Goal: Complete application form

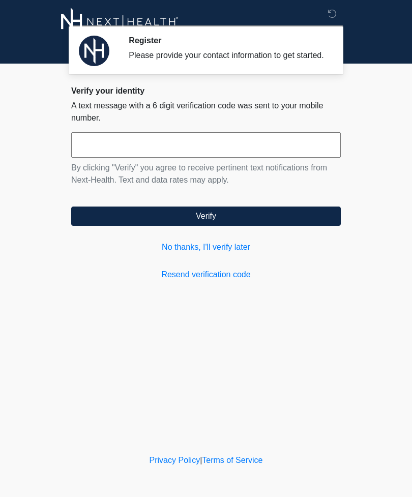
click at [240, 150] on input "text" at bounding box center [206, 144] width 270 height 25
type input "******"
click at [277, 226] on button "Verify" at bounding box center [206, 216] width 270 height 19
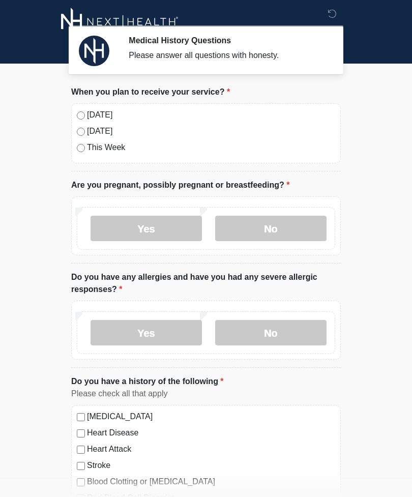
click at [101, 115] on label "[DATE]" at bounding box center [211, 115] width 248 height 12
click at [324, 220] on label "No" at bounding box center [270, 228] width 111 height 25
click at [298, 337] on label "No" at bounding box center [270, 332] width 111 height 25
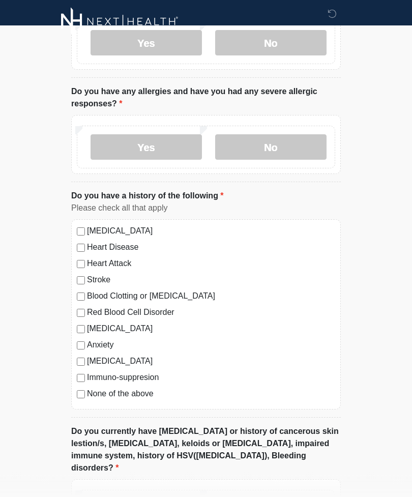
scroll to position [193, 0]
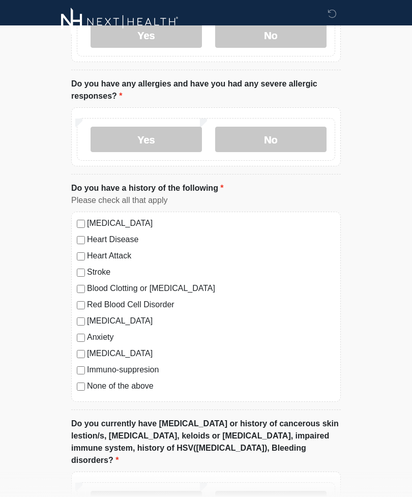
click at [132, 391] on label "None of the above" at bounding box center [211, 386] width 248 height 12
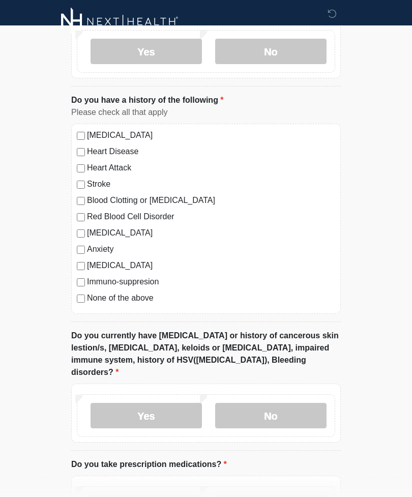
scroll to position [297, 0]
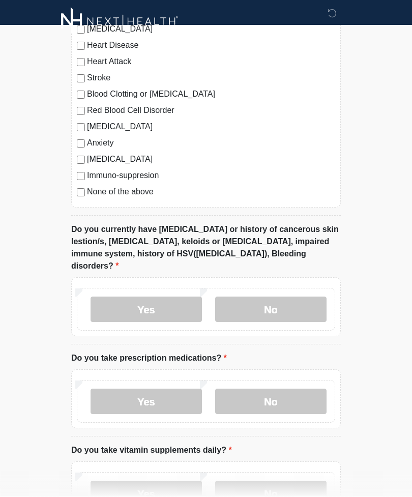
click at [304, 297] on label "No" at bounding box center [270, 309] width 111 height 25
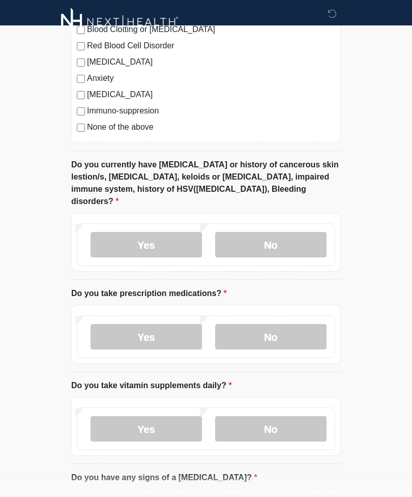
scroll to position [456, 0]
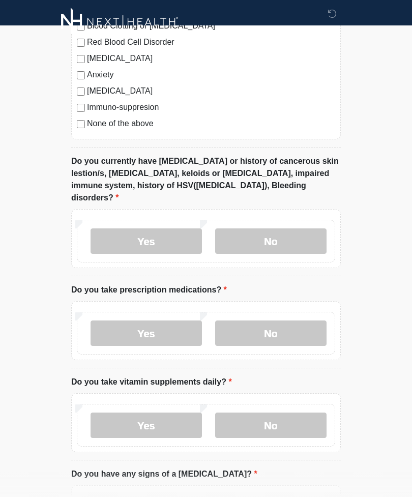
click at [293, 321] on label "No" at bounding box center [270, 333] width 111 height 25
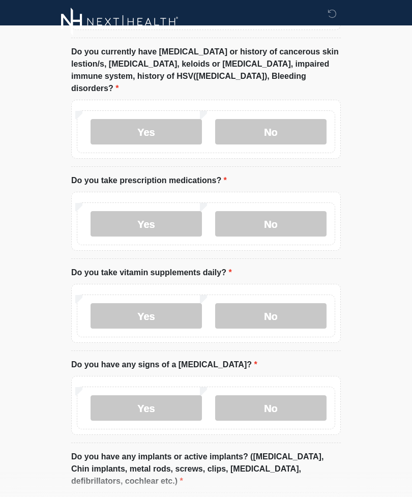
scroll to position [570, 0]
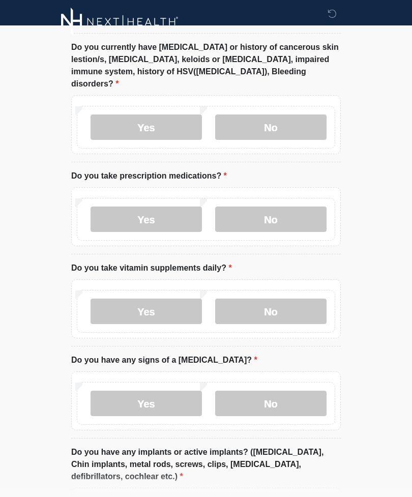
click at [297, 307] on label "No" at bounding box center [270, 311] width 111 height 25
click at [290, 391] on label "No" at bounding box center [270, 403] width 111 height 25
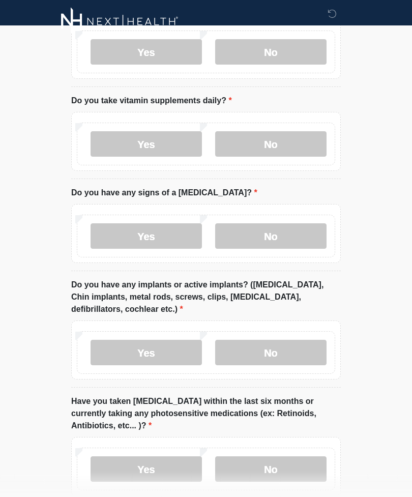
scroll to position [738, 0]
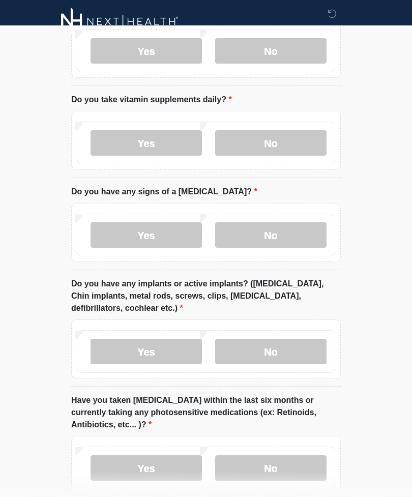
click at [292, 339] on label "No" at bounding box center [270, 351] width 111 height 25
click at [300, 456] on label "No" at bounding box center [270, 468] width 111 height 25
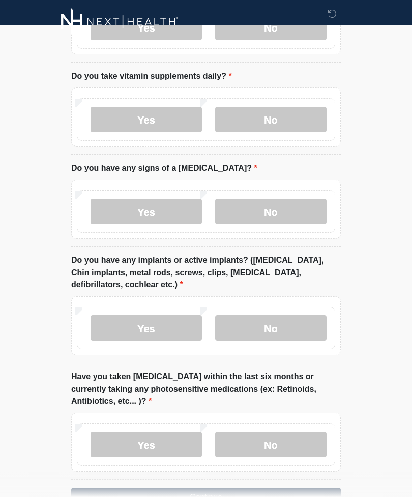
scroll to position [780, 0]
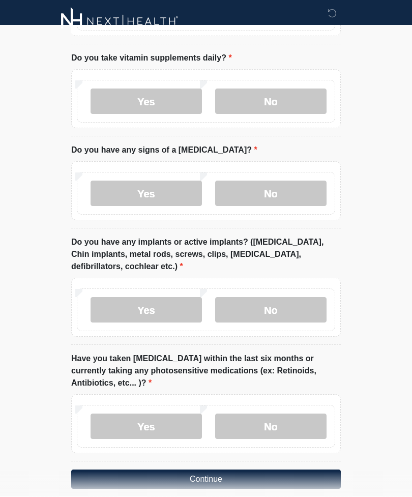
click at [214, 470] on button "Continue" at bounding box center [206, 479] width 270 height 19
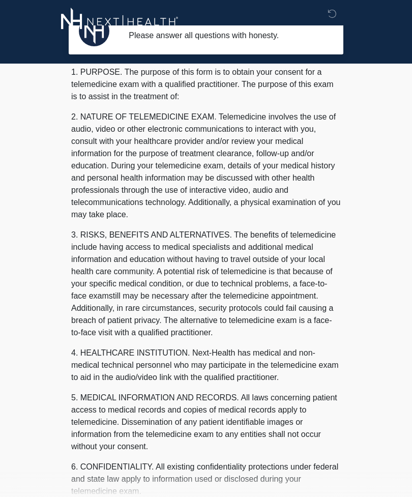
scroll to position [0, 0]
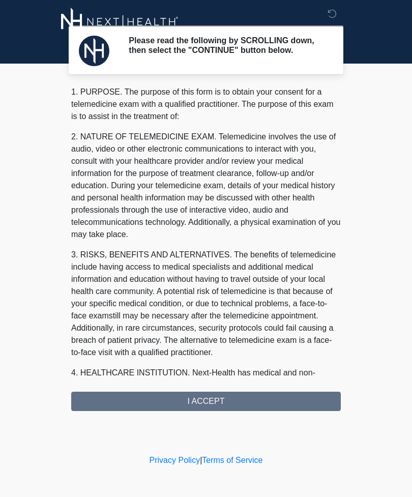
click at [246, 411] on div "1. PURPOSE. The purpose of this form is to obtain your consent for a telemedici…" at bounding box center [206, 248] width 270 height 325
click at [233, 393] on div "1. PURPOSE. The purpose of this form is to obtain your consent for a telemedici…" at bounding box center [206, 248] width 270 height 325
click at [223, 400] on div "1. PURPOSE. The purpose of this form is to obtain your consent for a telemedici…" at bounding box center [206, 248] width 270 height 325
click at [204, 411] on div "1. PURPOSE. The purpose of this form is to obtain your consent for a telemedici…" at bounding box center [206, 248] width 270 height 325
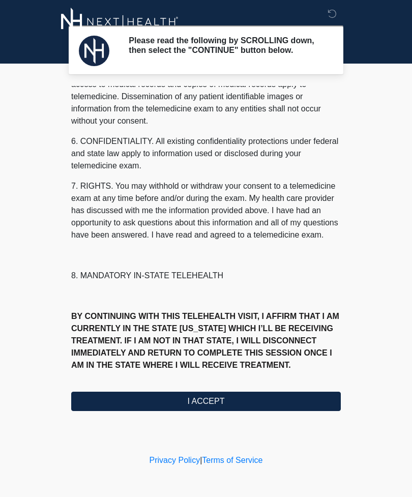
click at [212, 407] on button "I ACCEPT" at bounding box center [206, 401] width 270 height 19
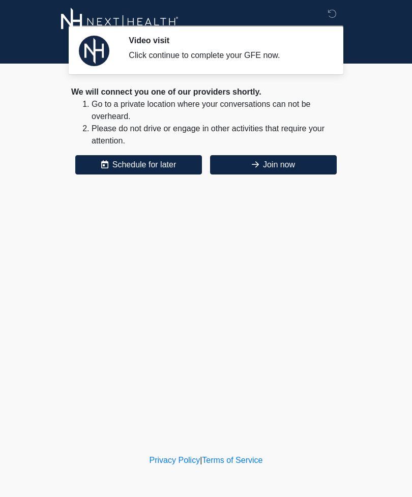
click at [297, 171] on button "Join now" at bounding box center [273, 164] width 127 height 19
